Goal: Task Accomplishment & Management: Use online tool/utility

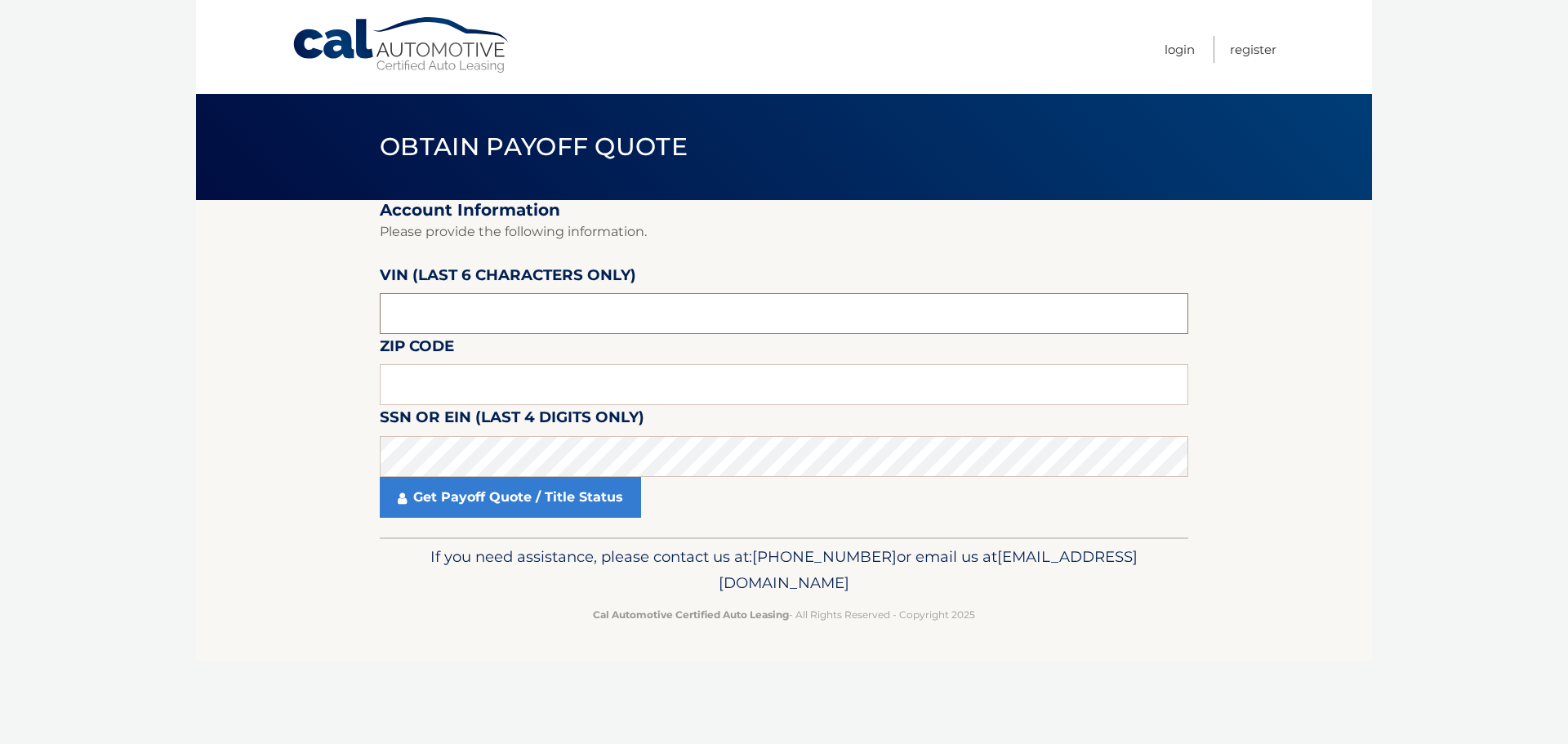
click at [645, 319] on input "text" at bounding box center [784, 313] width 809 height 41
type input "547163"
click at [508, 382] on input "text" at bounding box center [784, 384] width 809 height 41
type input "8"
type input "08204"
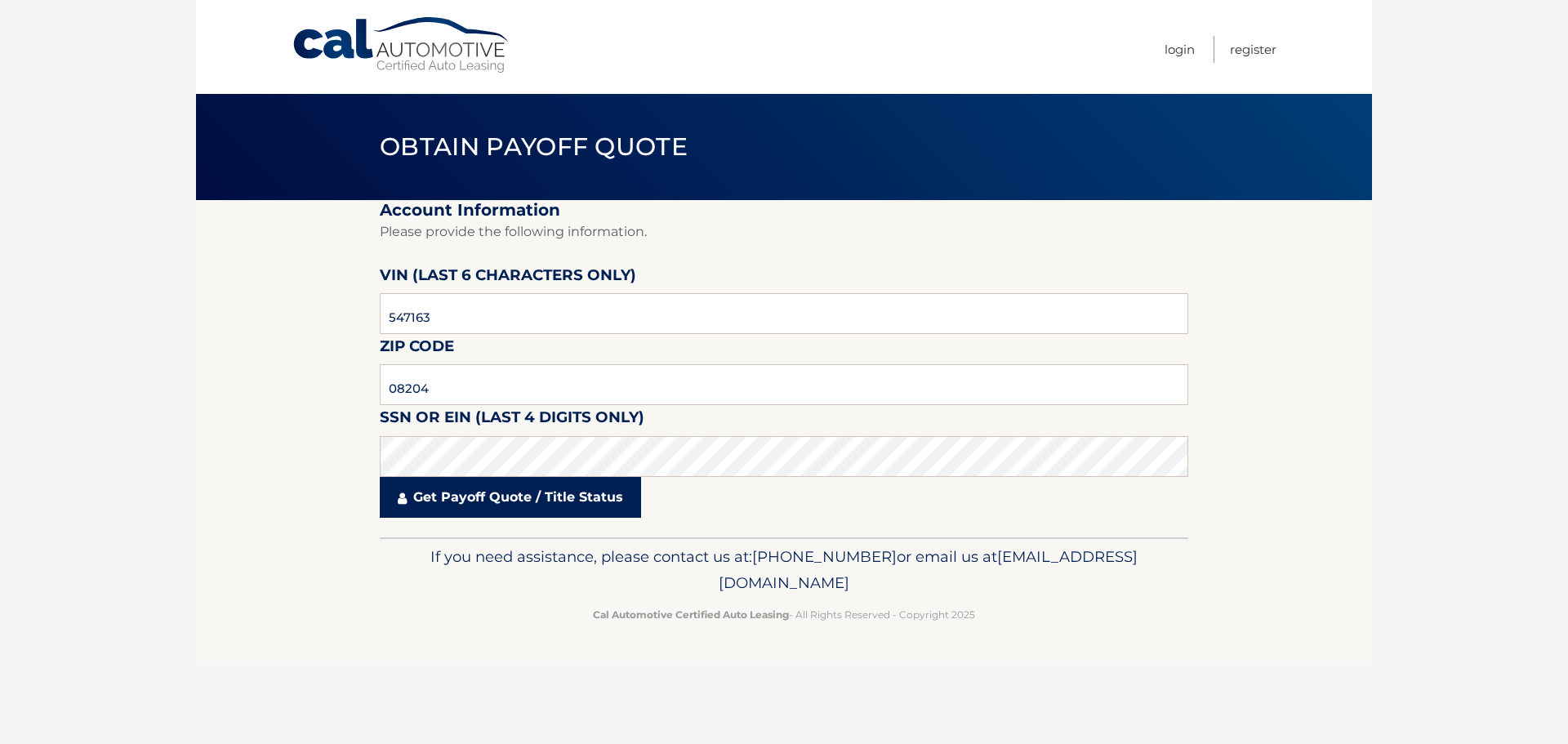
click at [558, 500] on link "Get Payoff Quote / Title Status" at bounding box center [510, 497] width 262 height 41
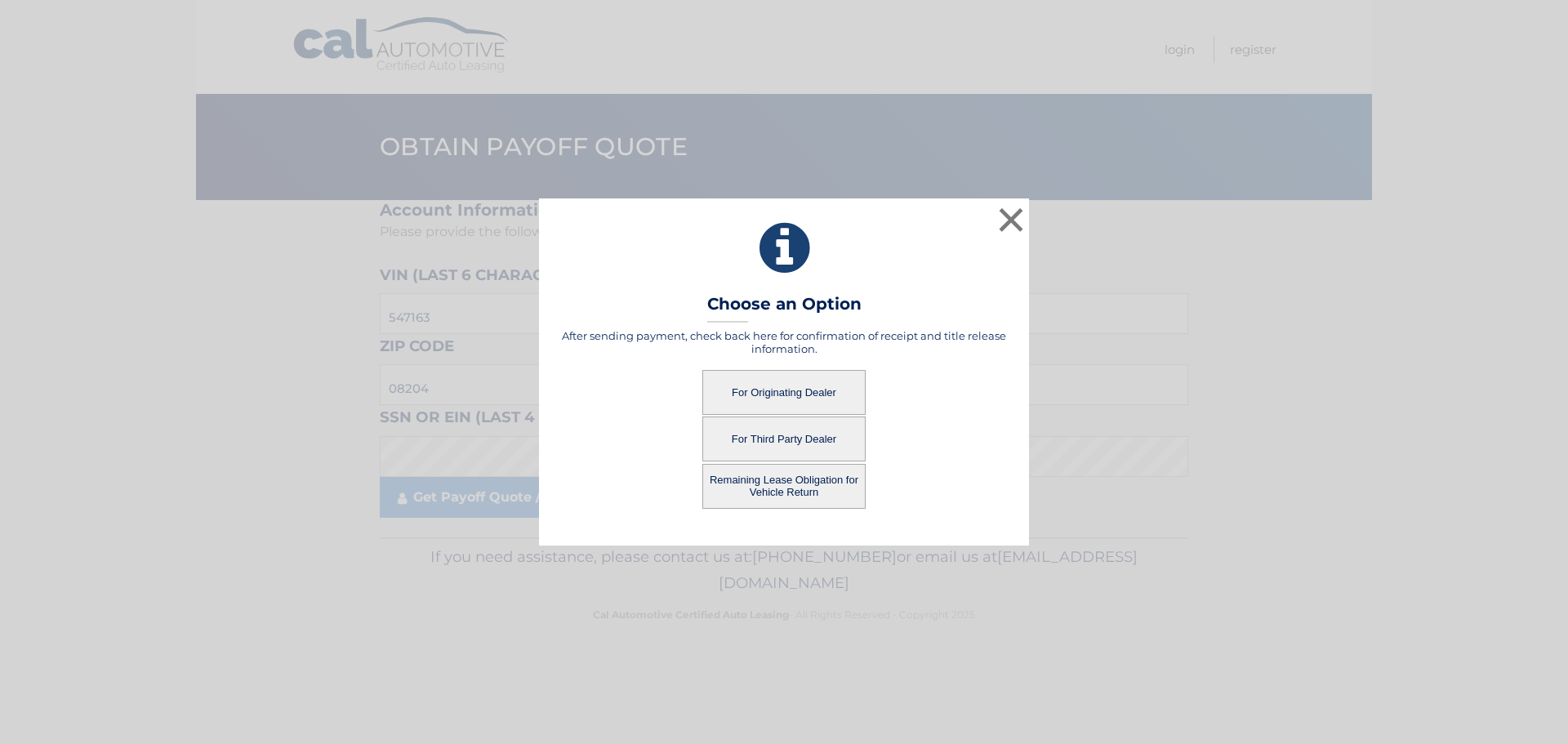
click at [783, 389] on button "For Originating Dealer" at bounding box center [784, 392] width 164 height 45
click at [766, 389] on button "For Originating Dealer" at bounding box center [784, 392] width 164 height 45
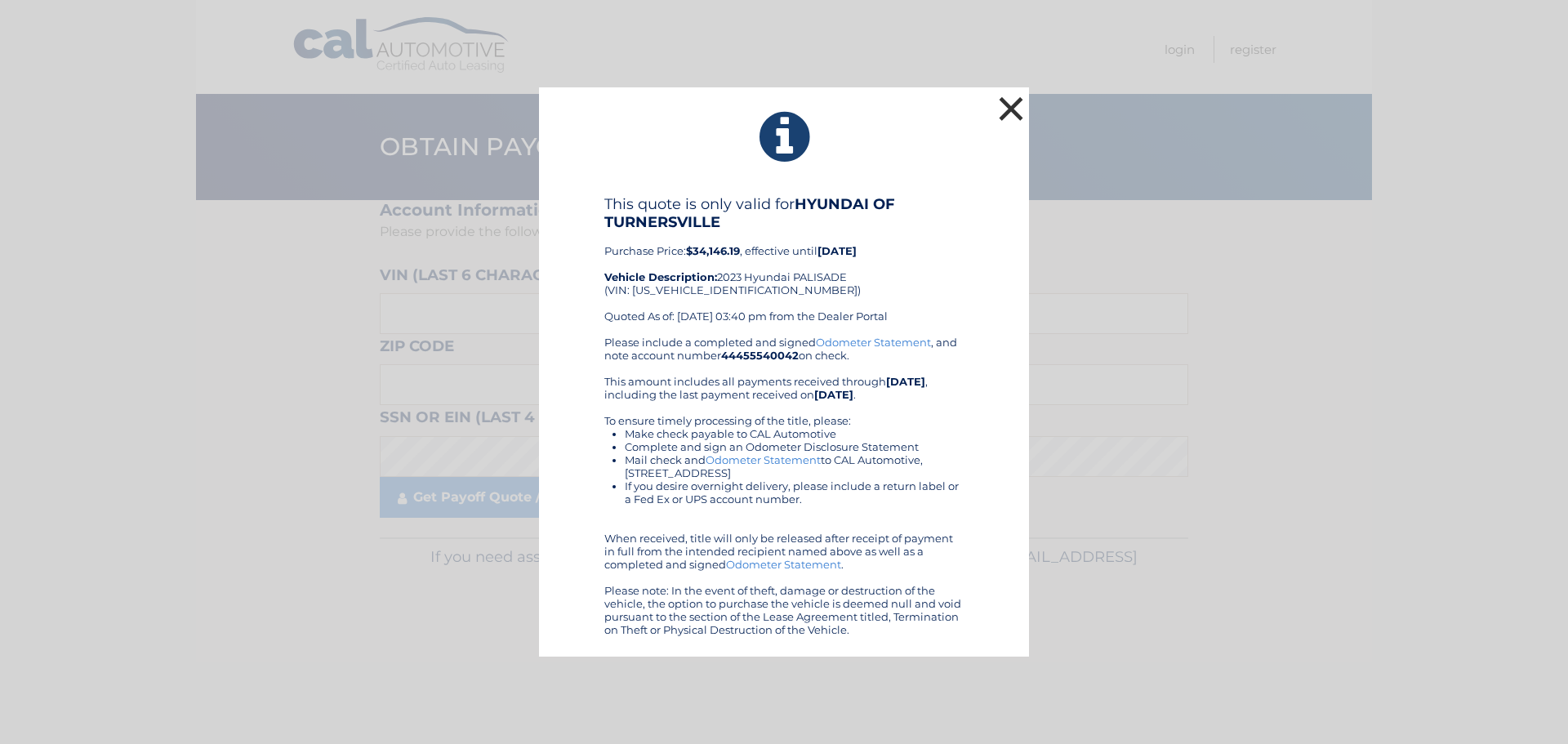
click at [1010, 111] on button "×" at bounding box center [1011, 108] width 32 height 32
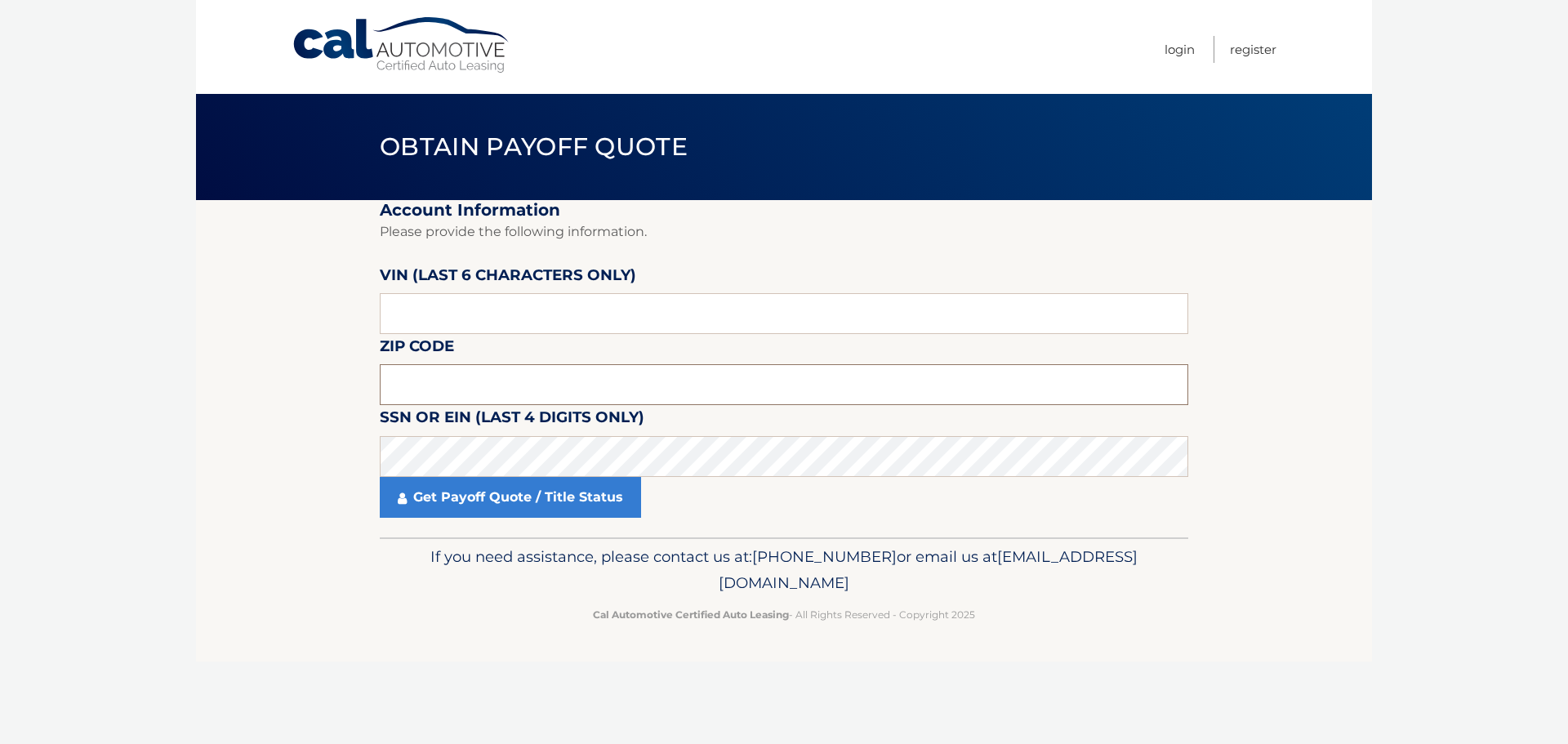
click at [455, 382] on input "text" at bounding box center [784, 384] width 809 height 41
click at [463, 296] on input "text" at bounding box center [784, 313] width 809 height 41
click at [590, 386] on input "text" at bounding box center [784, 384] width 809 height 41
type input "08204"
click at [550, 314] on input "text" at bounding box center [784, 313] width 809 height 41
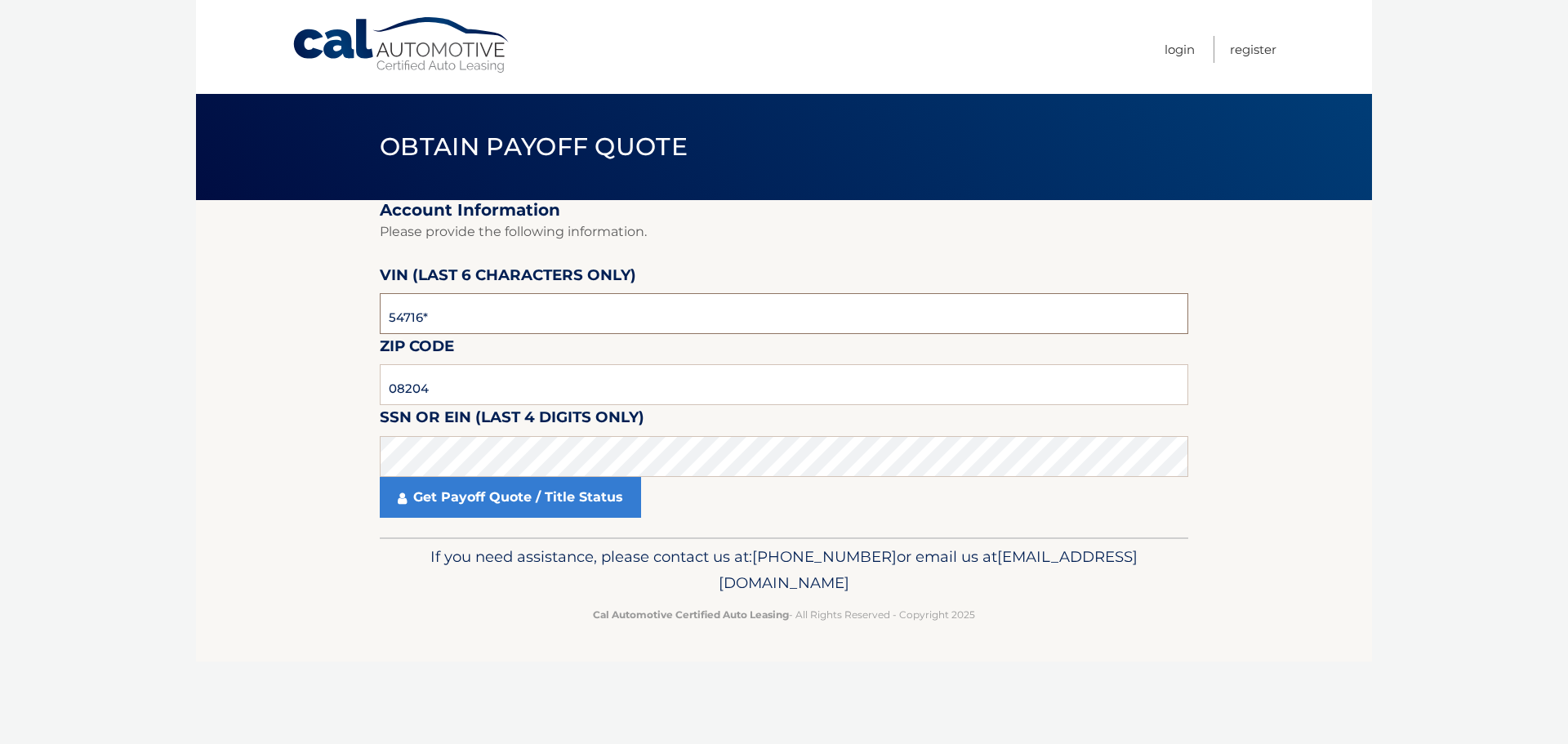
type input "547163"
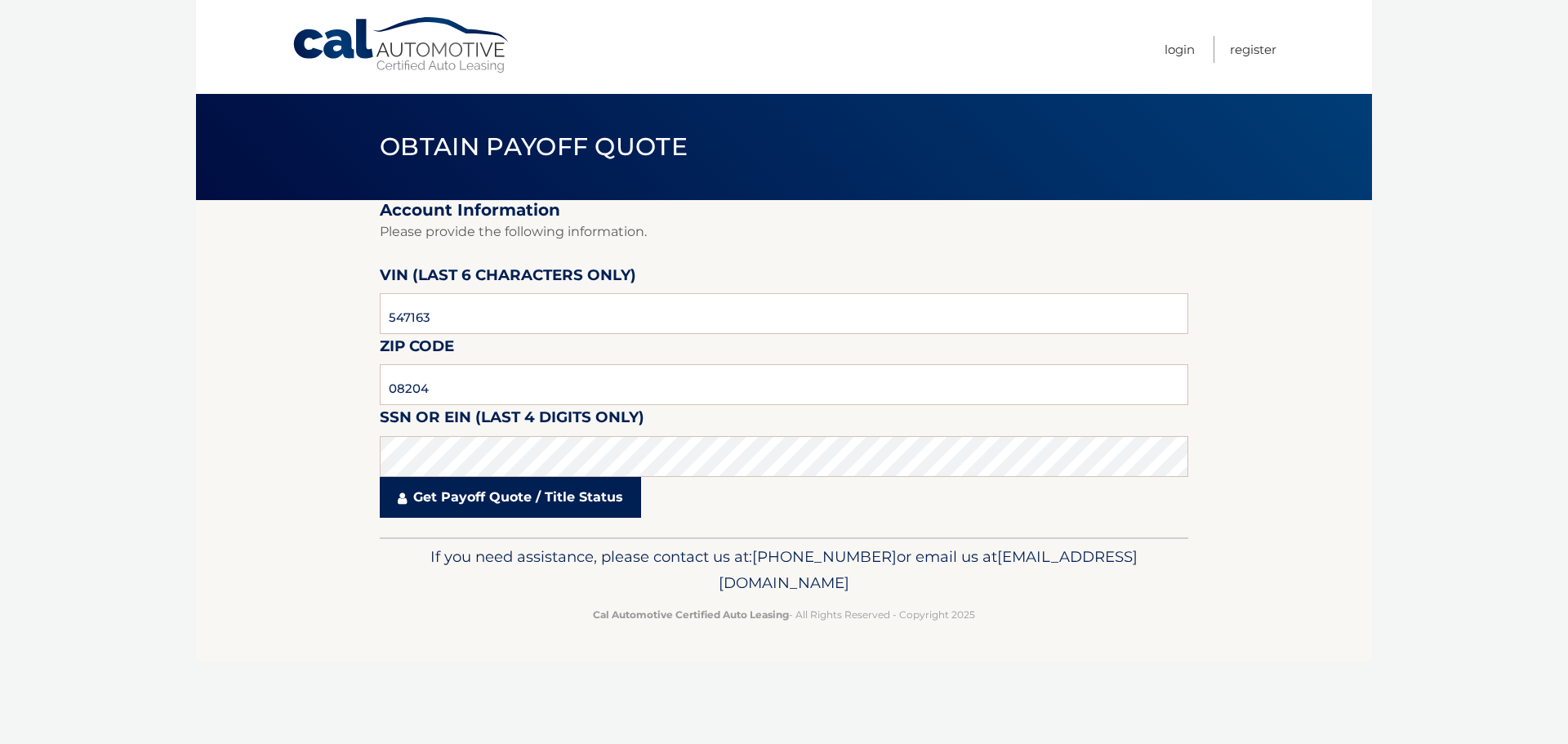
click at [530, 503] on link "Get Payoff Quote / Title Status" at bounding box center [510, 497] width 262 height 41
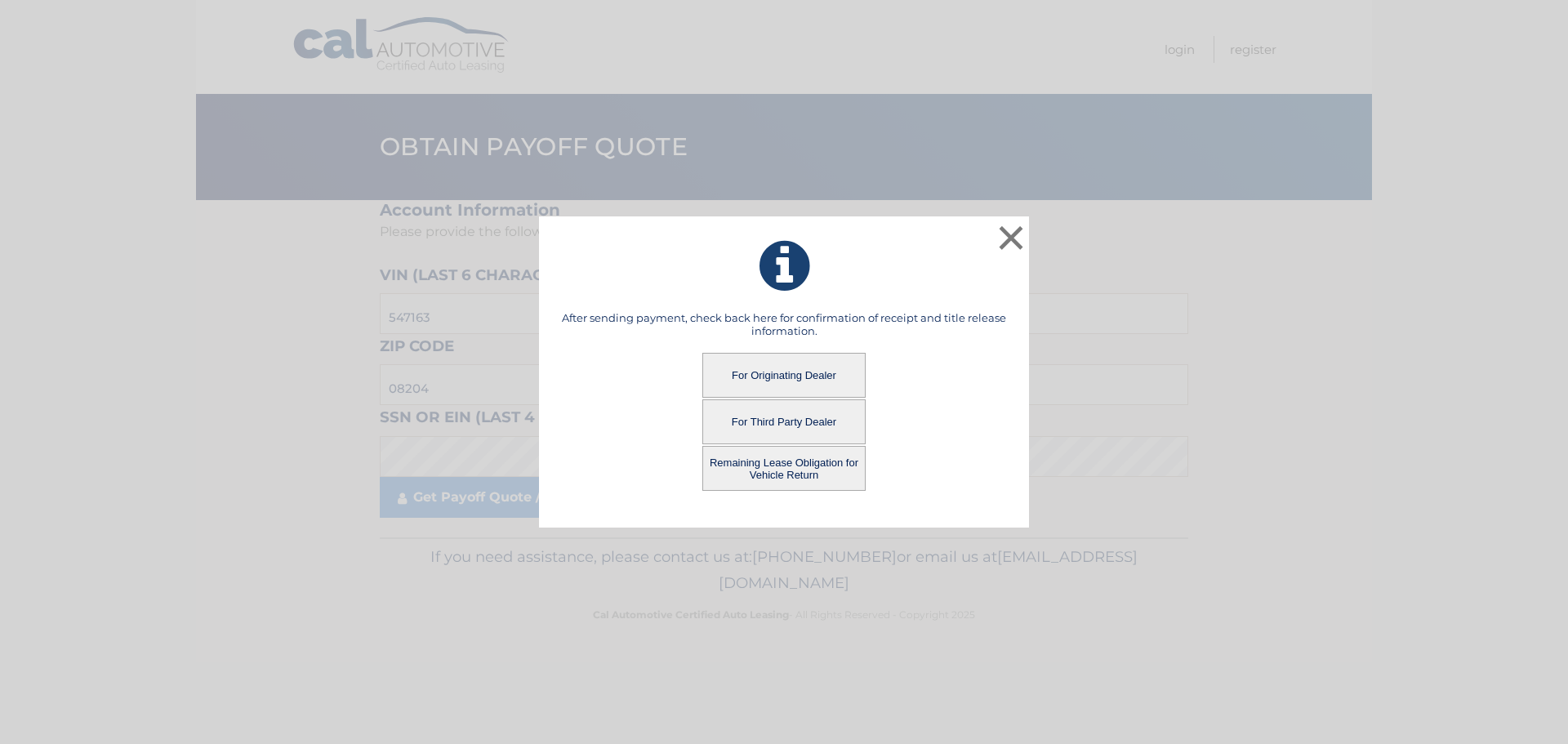
click at [788, 466] on button "Remaining Lease Obligation for Vehicle Return" at bounding box center [784, 468] width 164 height 45
click at [765, 470] on button "Remaining Lease Obligation for Vehicle Return" at bounding box center [784, 468] width 164 height 45
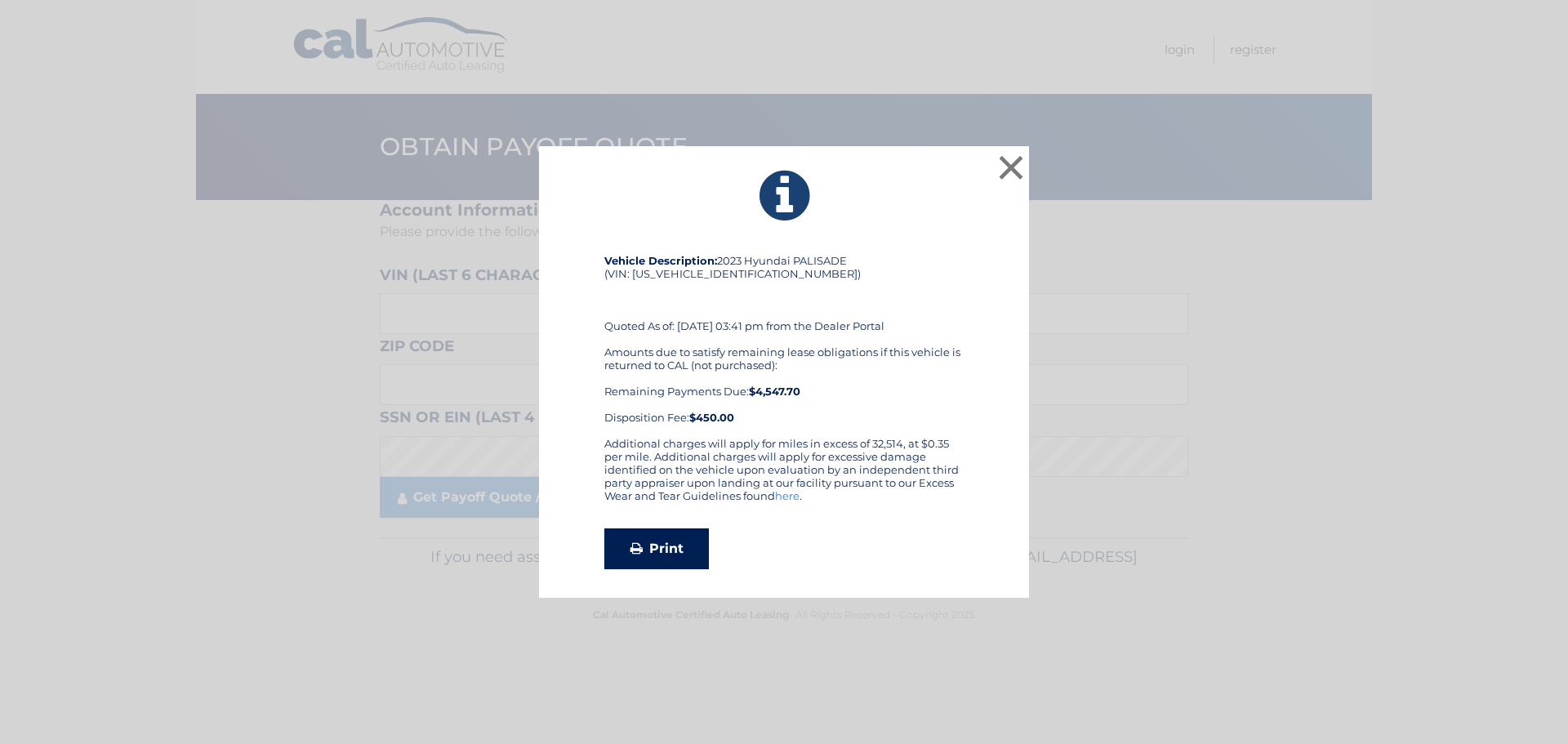
click at [657, 546] on link "Print" at bounding box center [656, 549] width 104 height 41
